Goal: Information Seeking & Learning: Learn about a topic

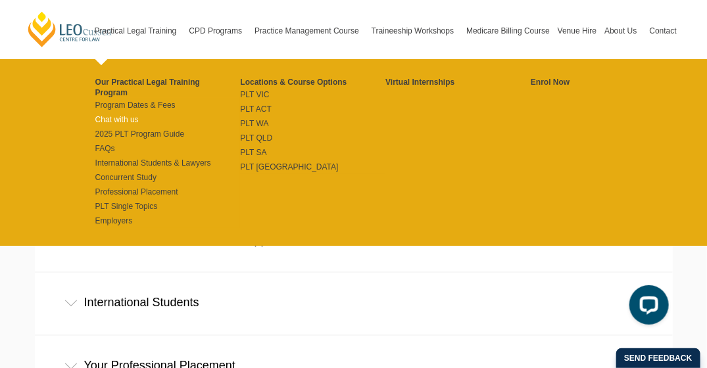
scroll to position [539, 0]
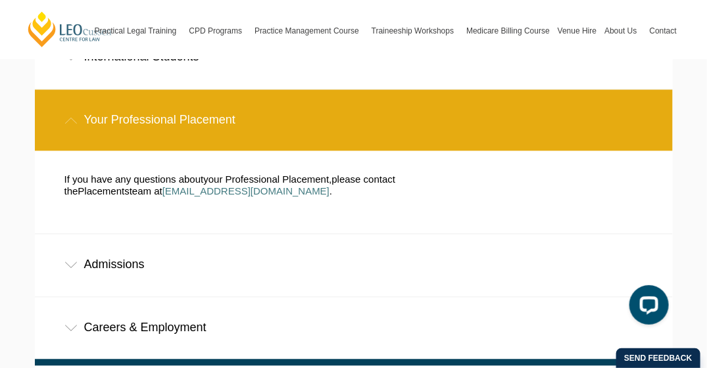
scroll to position [856, 0]
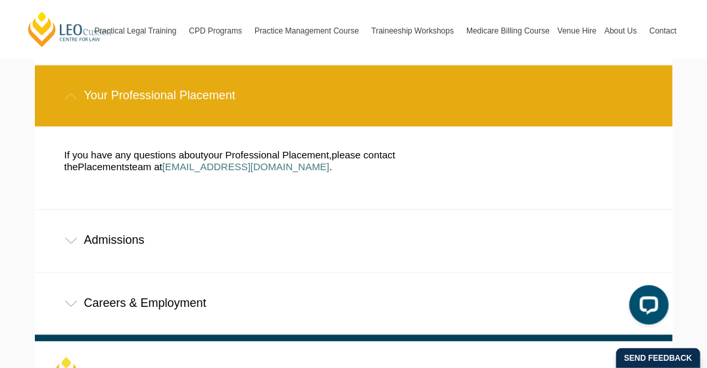
click at [177, 273] on div "Careers & Employment" at bounding box center [354, 303] width 638 height 61
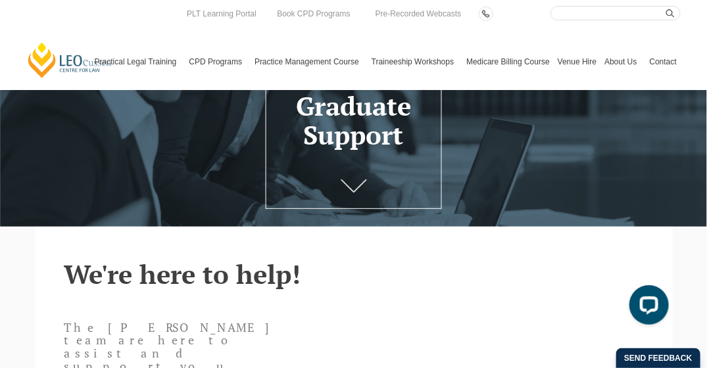
scroll to position [0, 0]
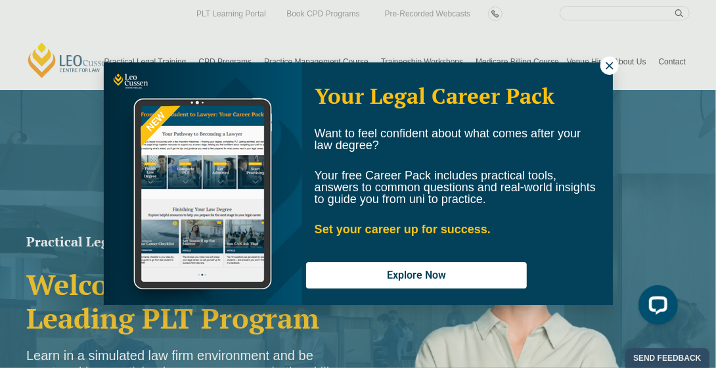
click at [606, 72] on button at bounding box center [610, 66] width 18 height 18
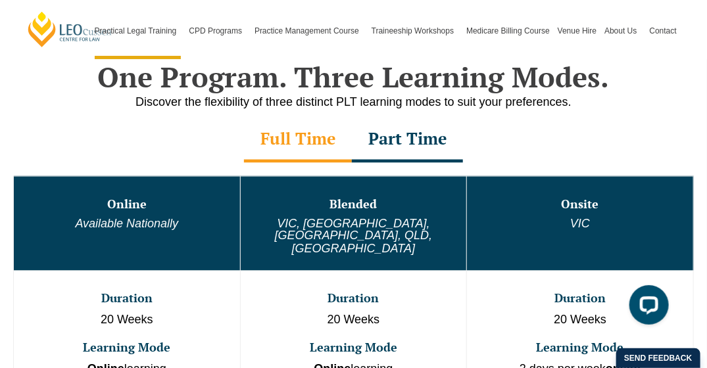
scroll to position [592, 0]
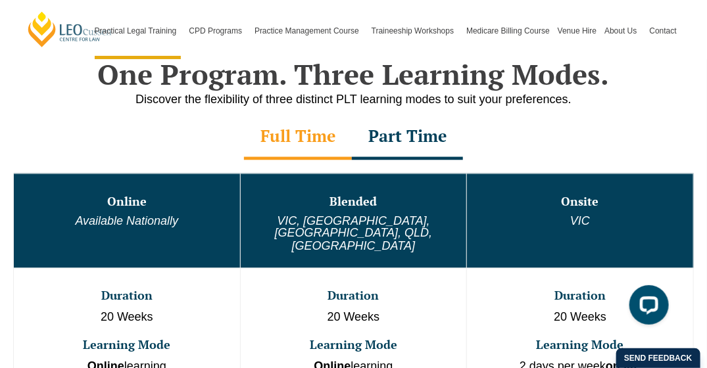
click at [399, 159] on div "Part Time" at bounding box center [407, 137] width 111 height 46
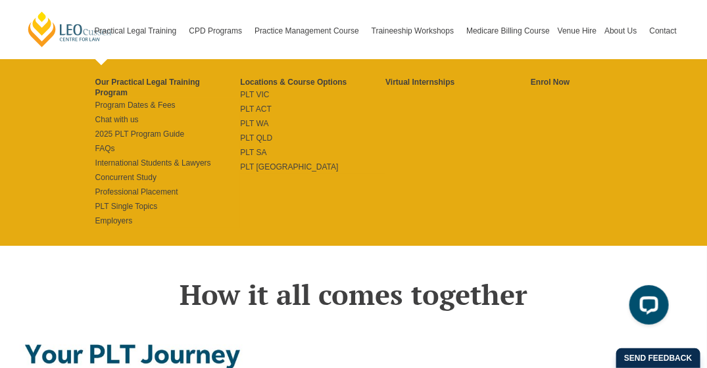
scroll to position [1909, 0]
